Goal: Task Accomplishment & Management: Manage account settings

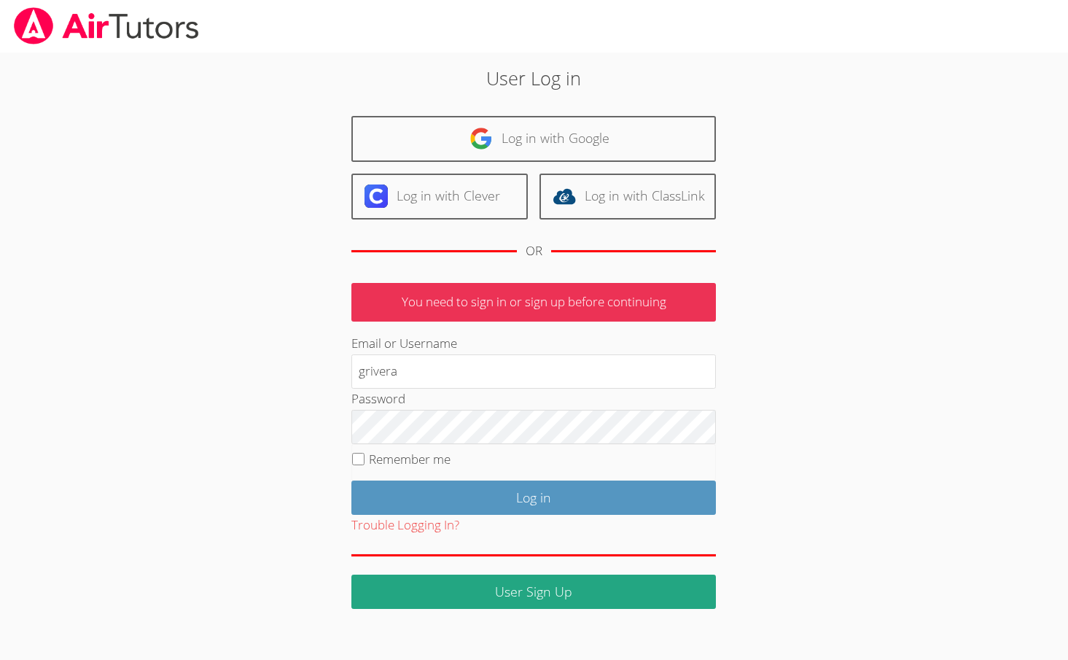
type input "grivera"
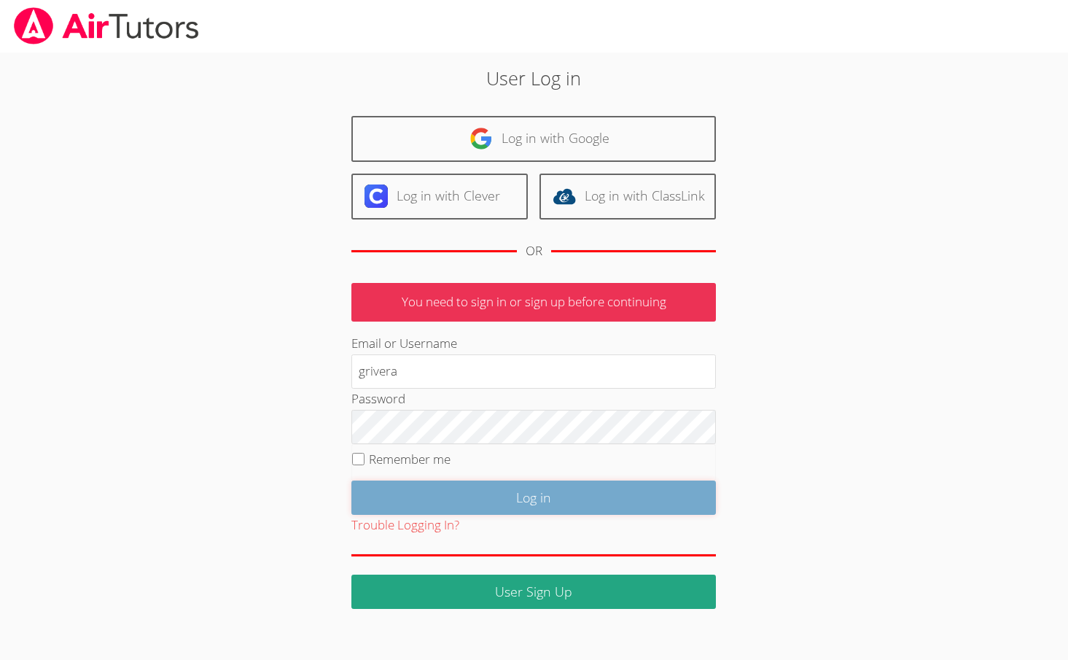
click at [390, 498] on input "Log in" at bounding box center [533, 497] width 364 height 34
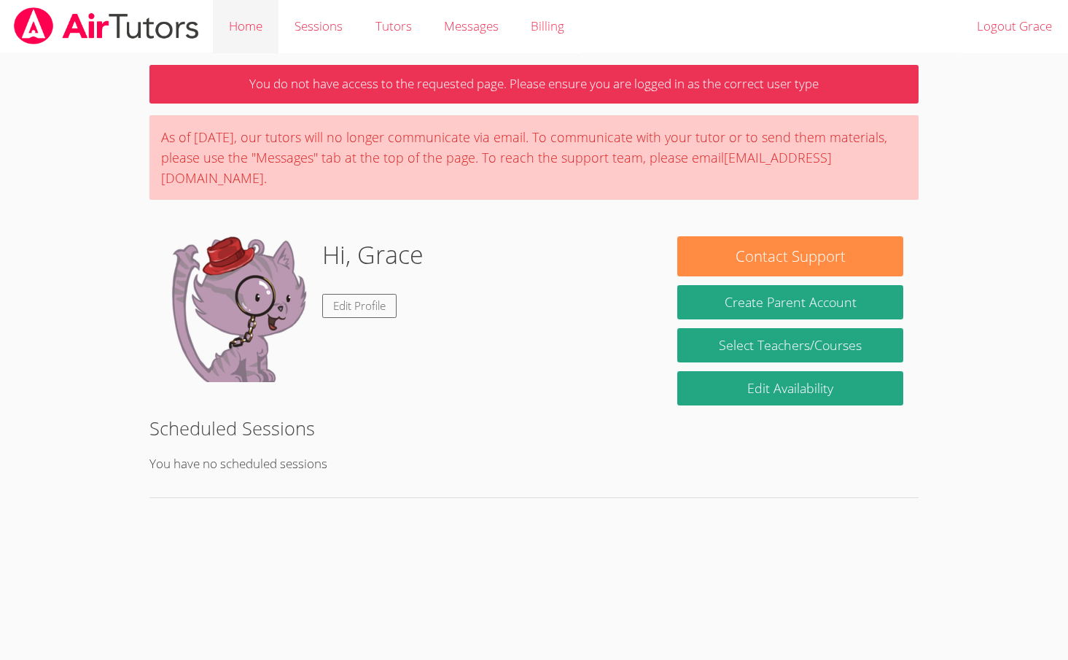
click at [274, 27] on link "Home" at bounding box center [246, 26] width 66 height 53
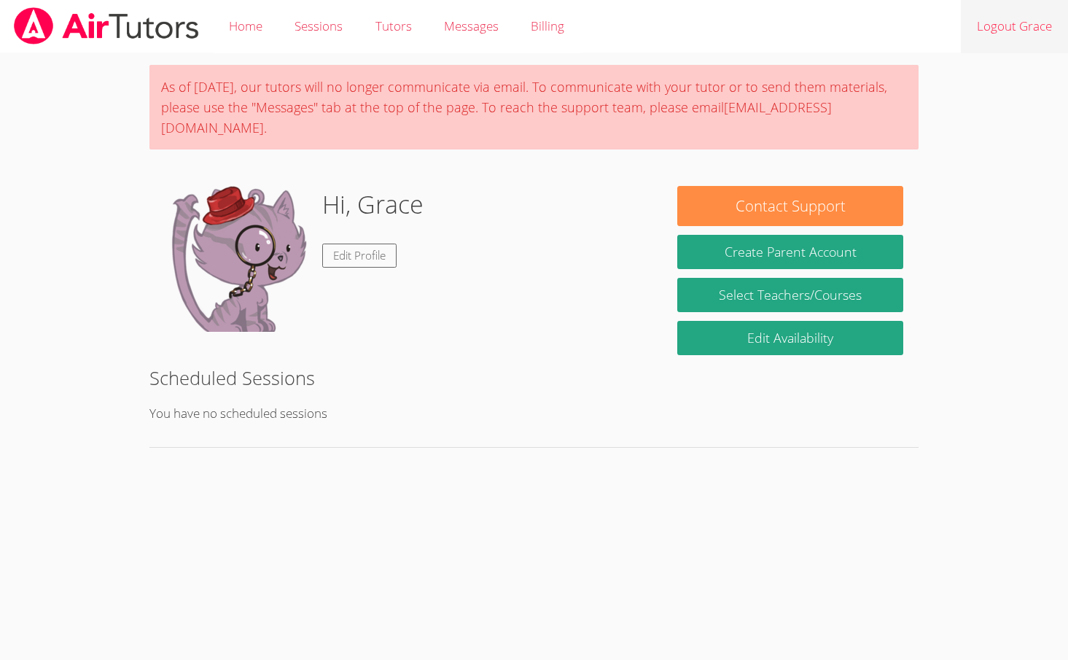
click at [1021, 27] on link "Logout Grace" at bounding box center [1014, 26] width 107 height 53
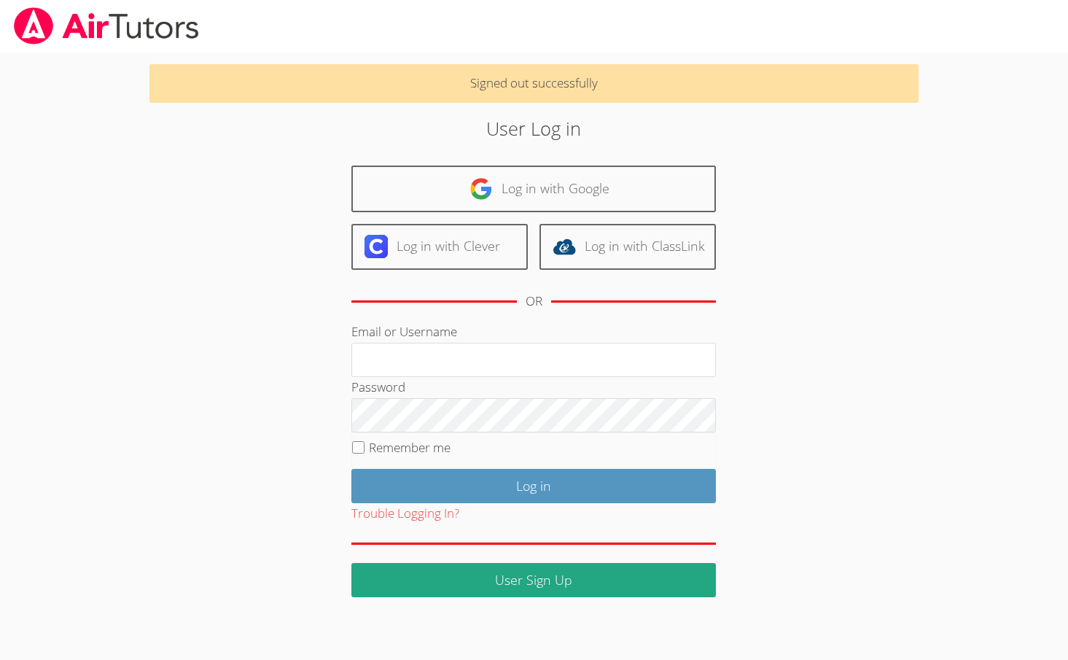
click at [176, 270] on div "Signed out successfully User Log in Log in with Google Log in with Clever Log i…" at bounding box center [533, 324] width 801 height 544
